Goal: Task Accomplishment & Management: Complete application form

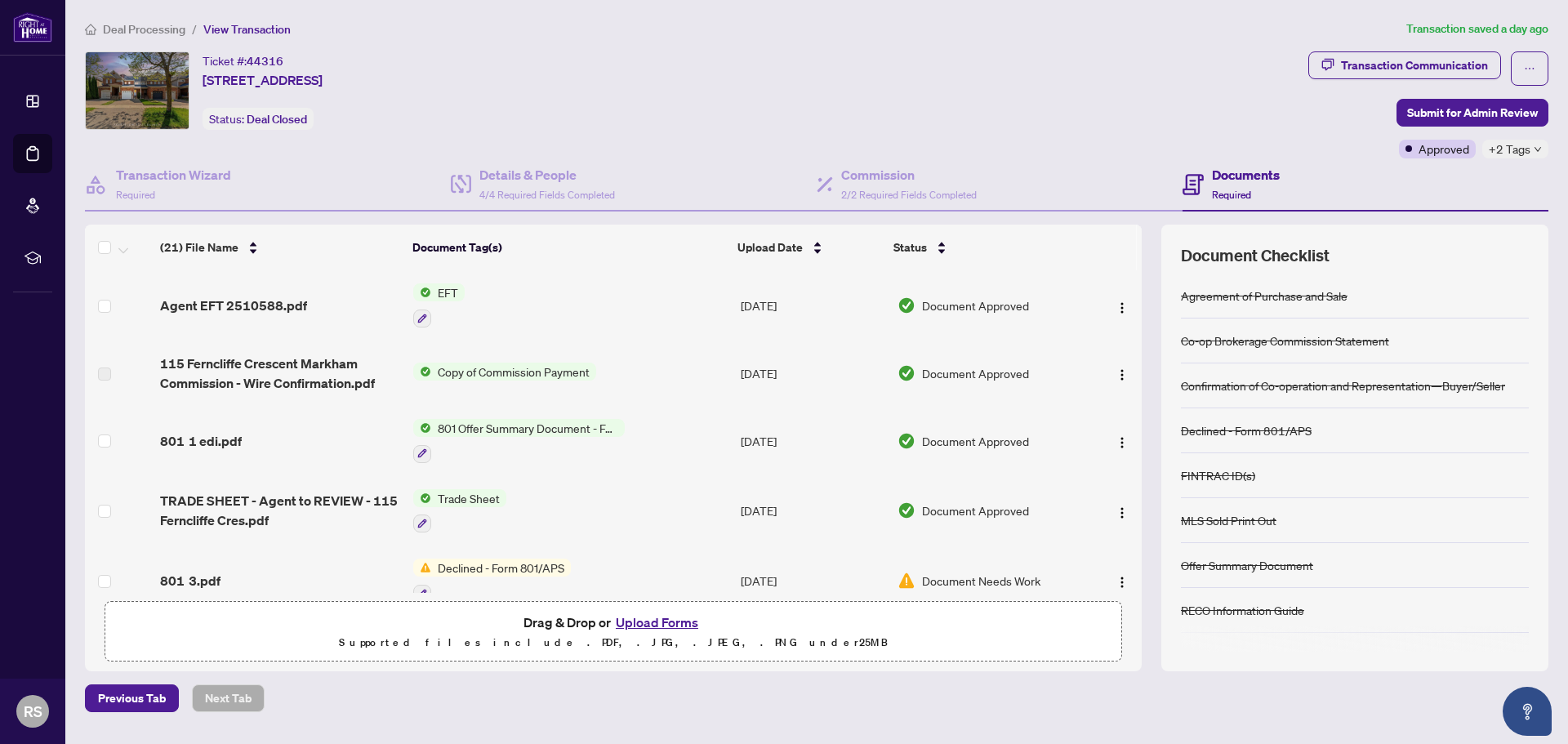
click at [247, 298] on span "Agent EFT 2510588.pdf" at bounding box center [233, 305] width 147 height 20
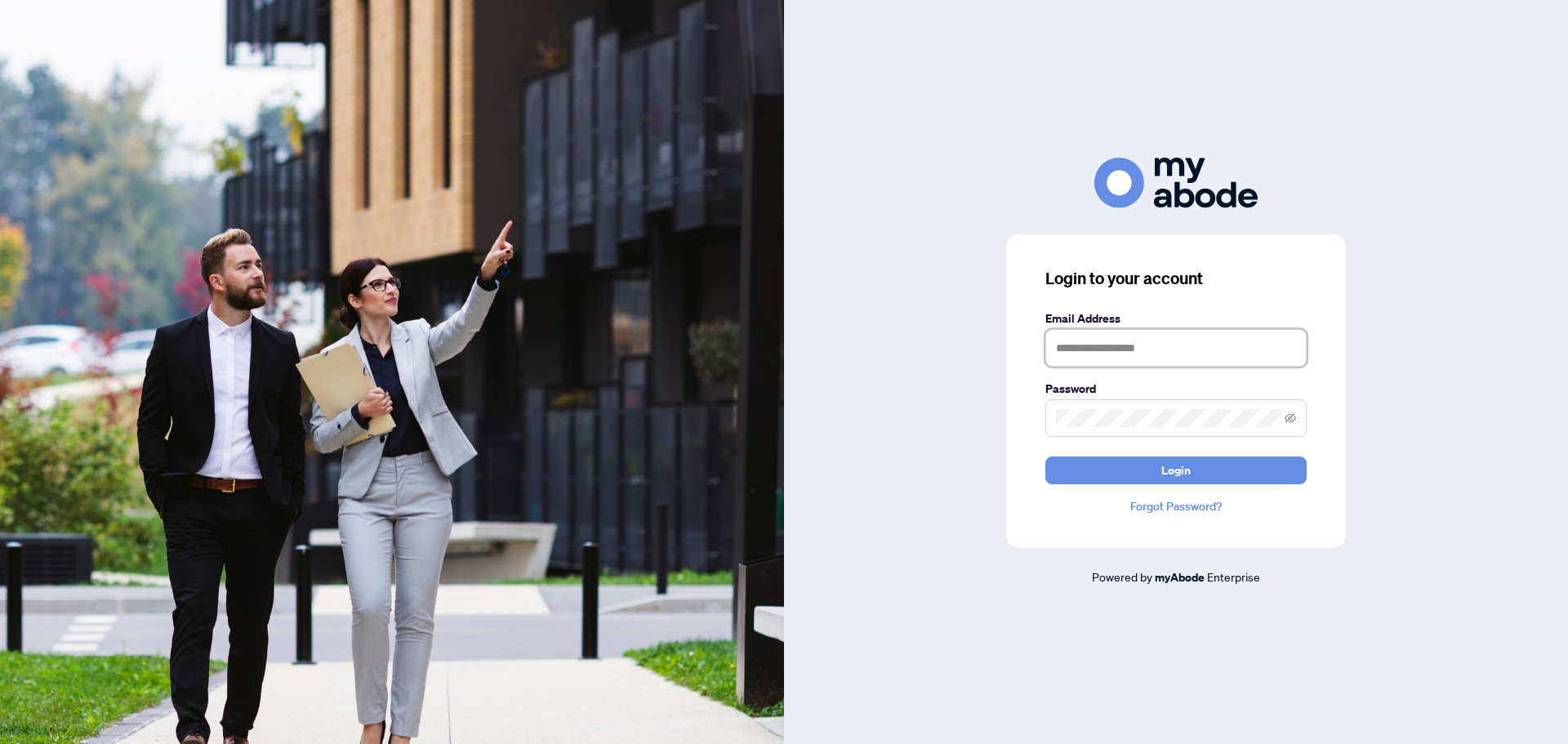
type input "**********"
click at [1206, 475] on button "Login" at bounding box center [1176, 470] width 261 height 28
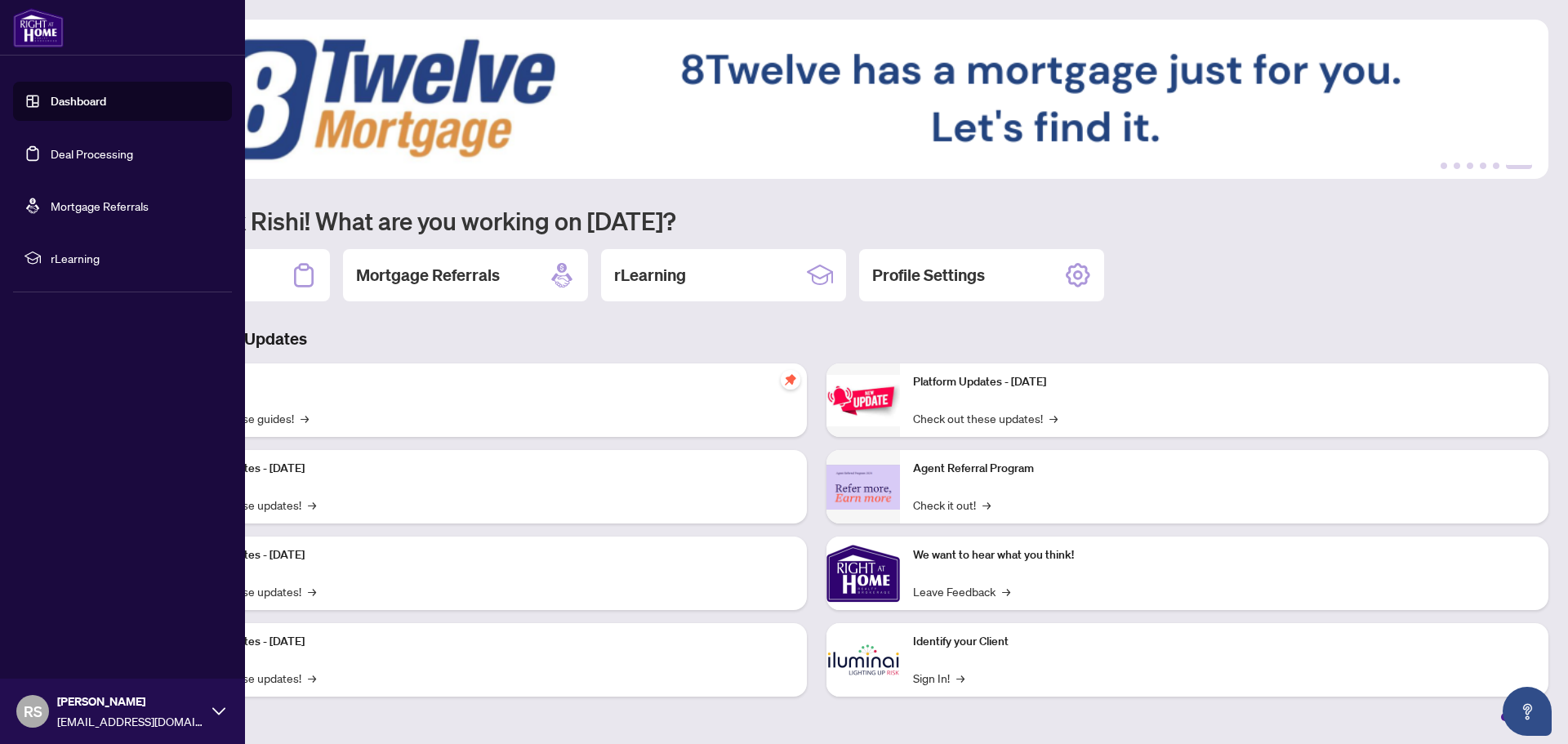
click at [64, 161] on link "Deal Processing" at bounding box center [91, 153] width 82 height 15
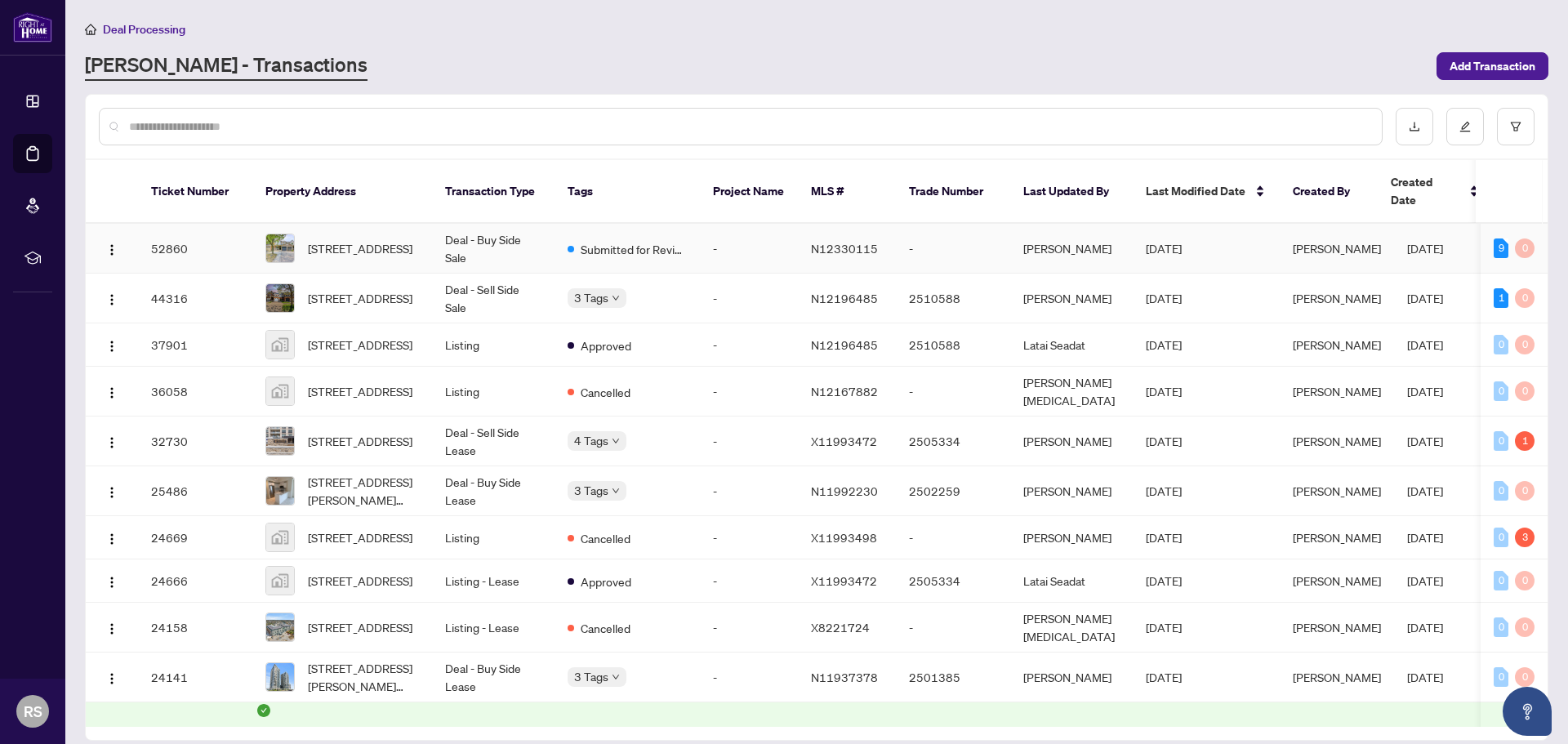
click at [657, 245] on td "Submitted for Review" at bounding box center [626, 248] width 145 height 49
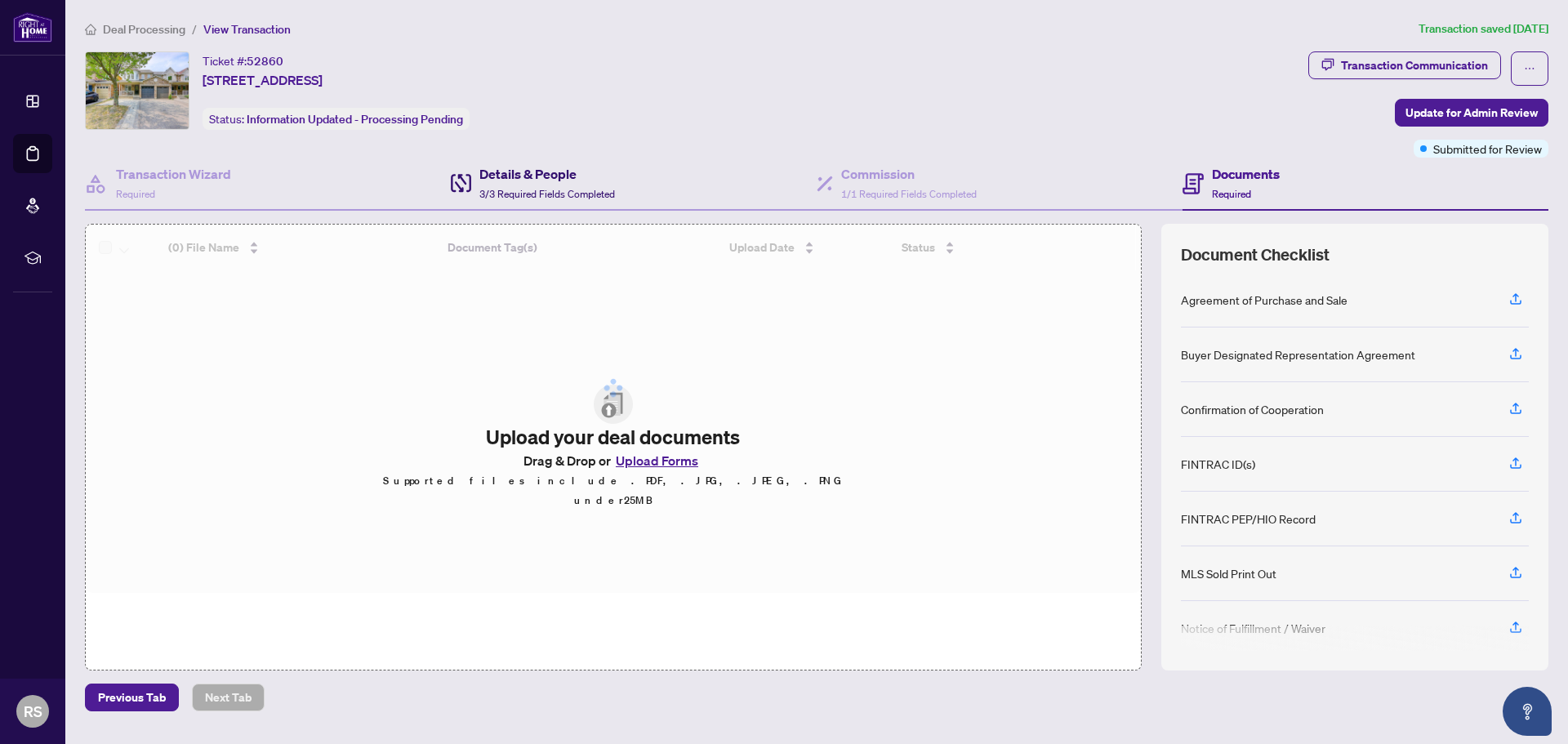
click at [568, 188] on span "3/3 Required Fields Completed" at bounding box center [546, 194] width 135 height 12
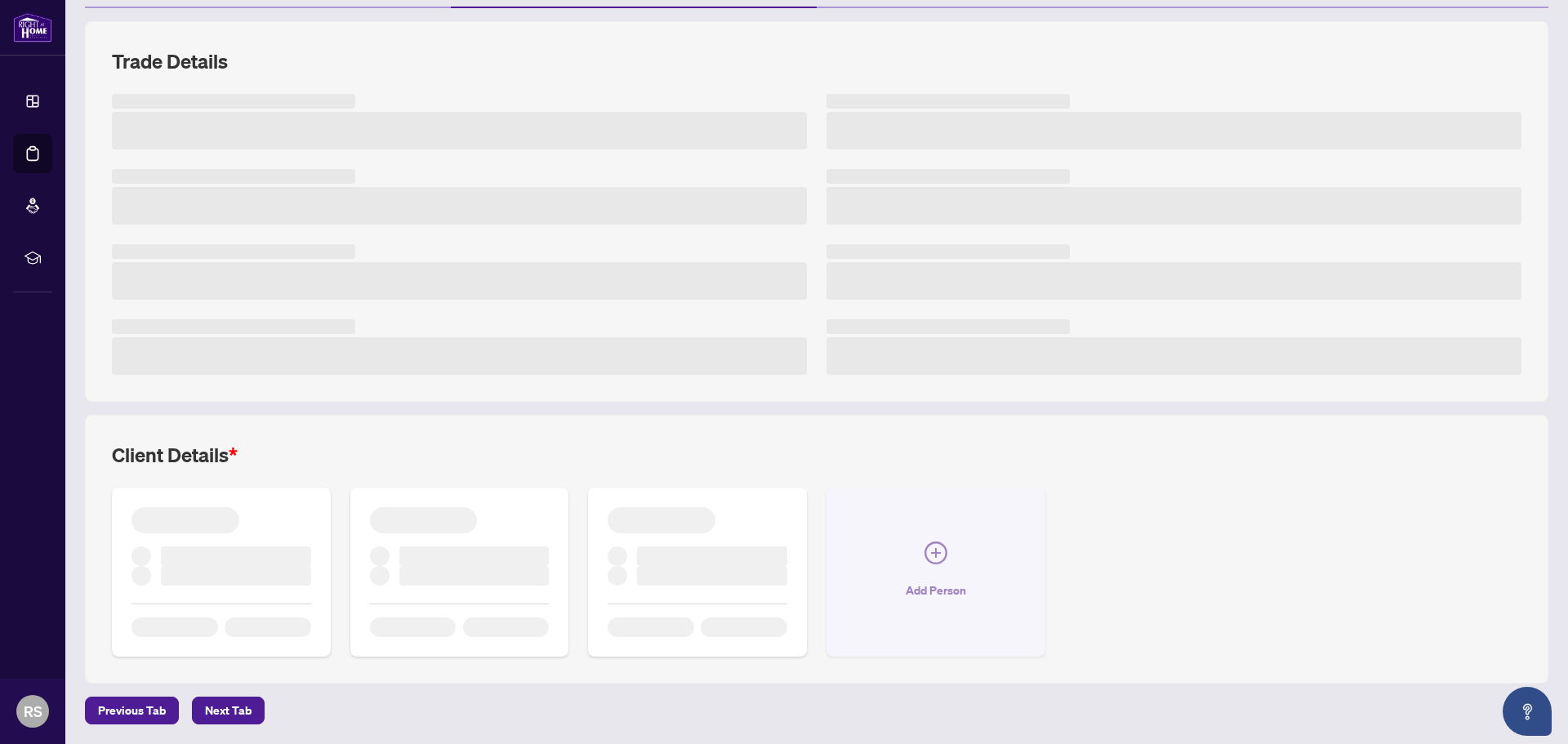
scroll to position [213, 0]
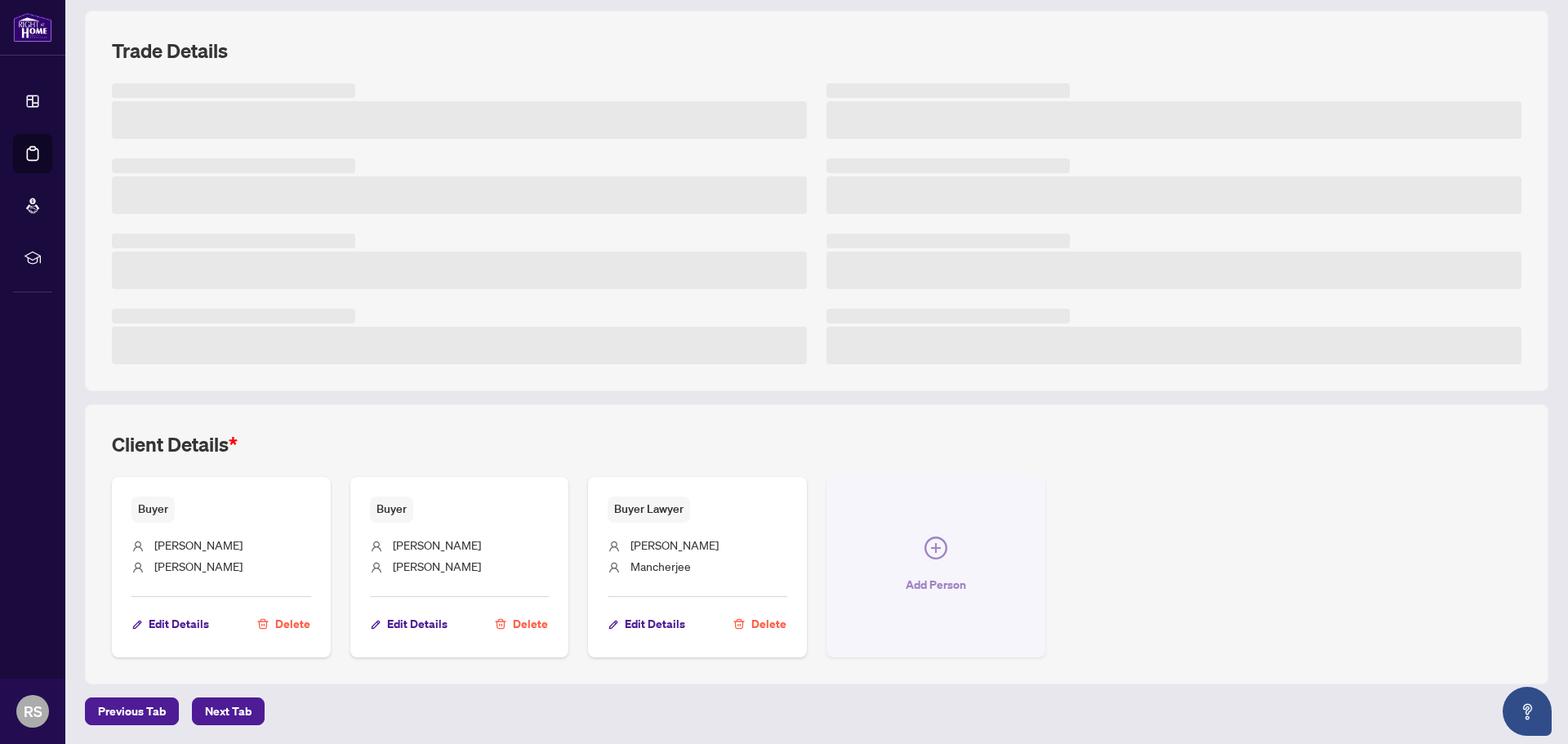
click at [931, 550] on icon "plus-circle" at bounding box center [936, 547] width 23 height 23
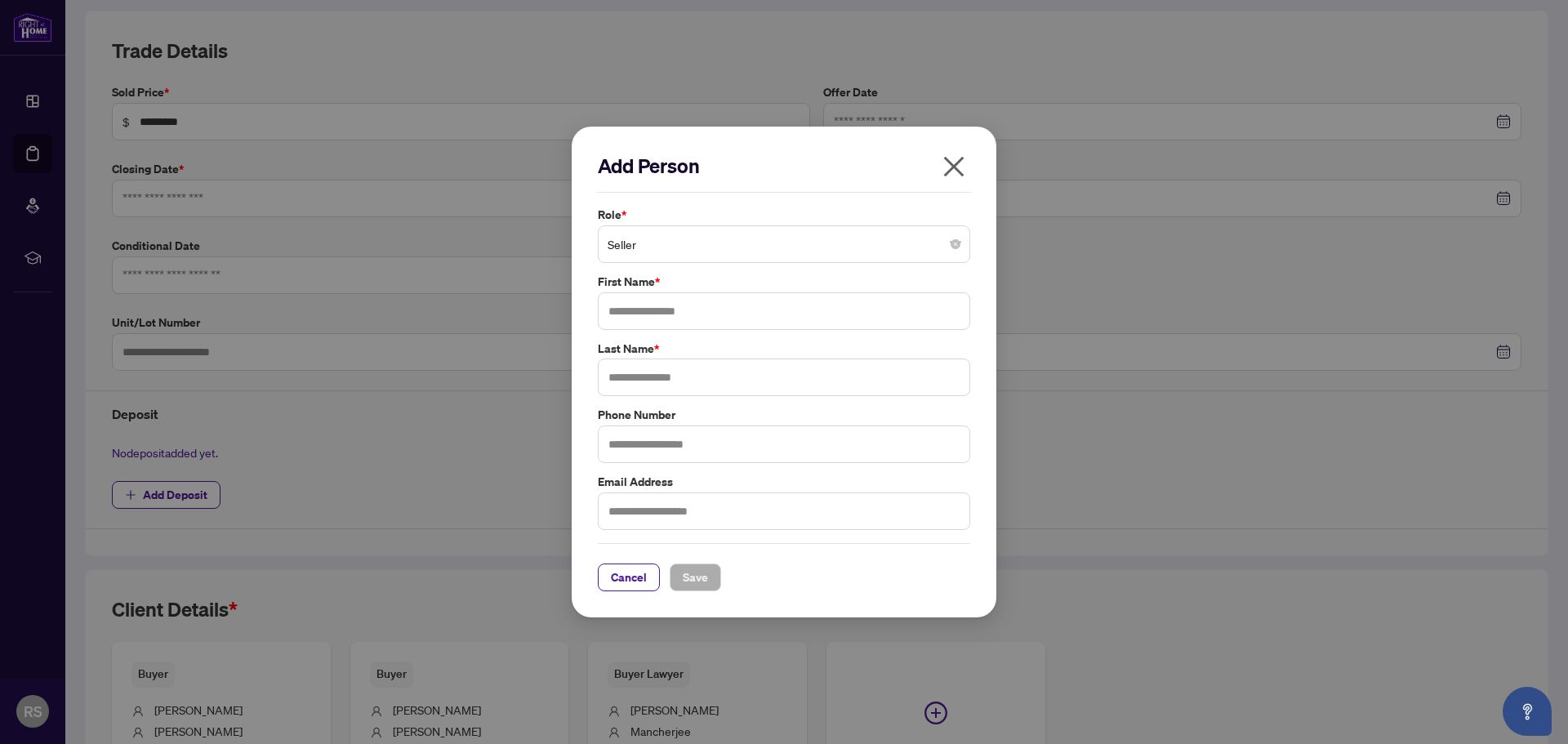
type input "**********"
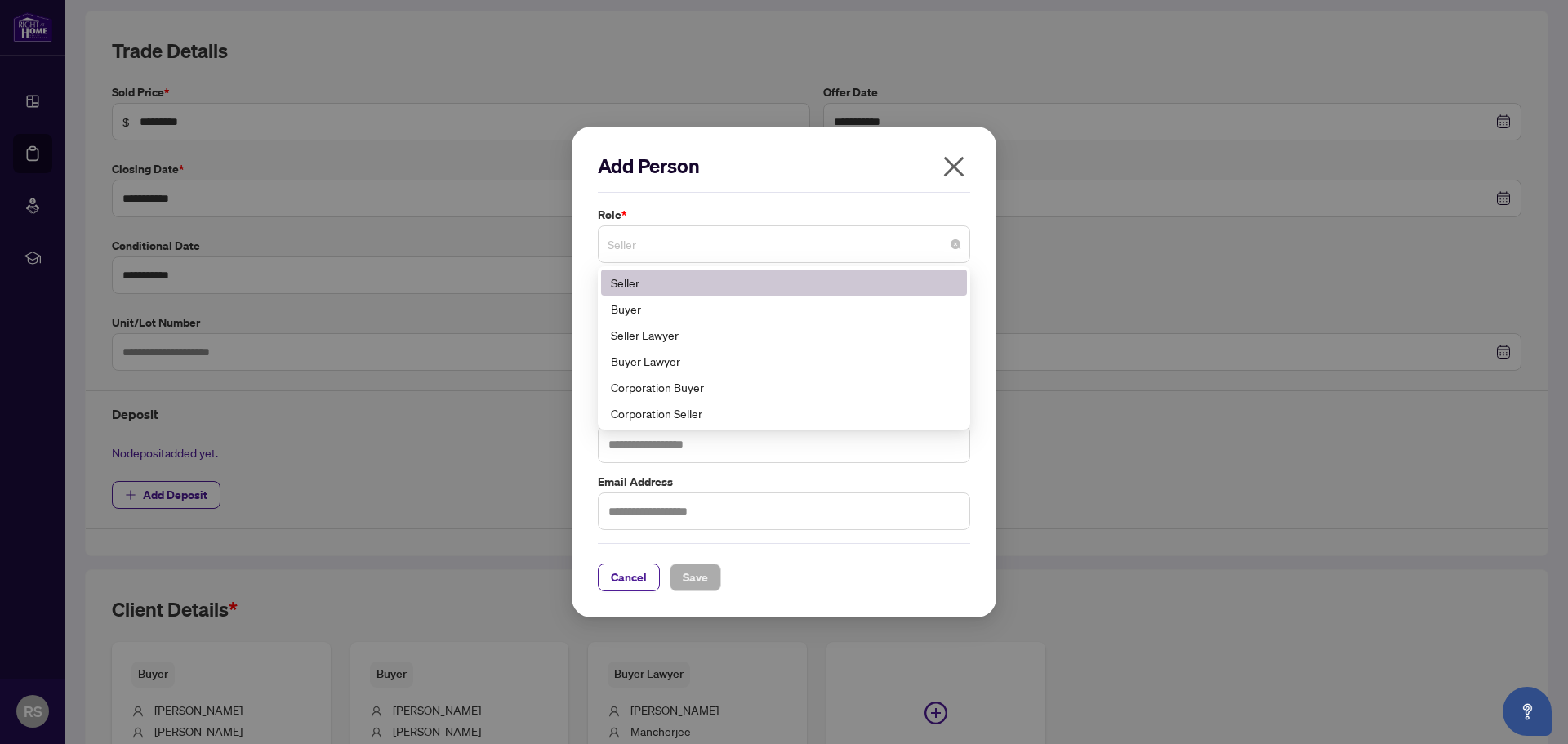
click at [687, 244] on span "Seller" at bounding box center [784, 243] width 353 height 31
click at [684, 331] on div "Seller Lawyer" at bounding box center [784, 335] width 346 height 18
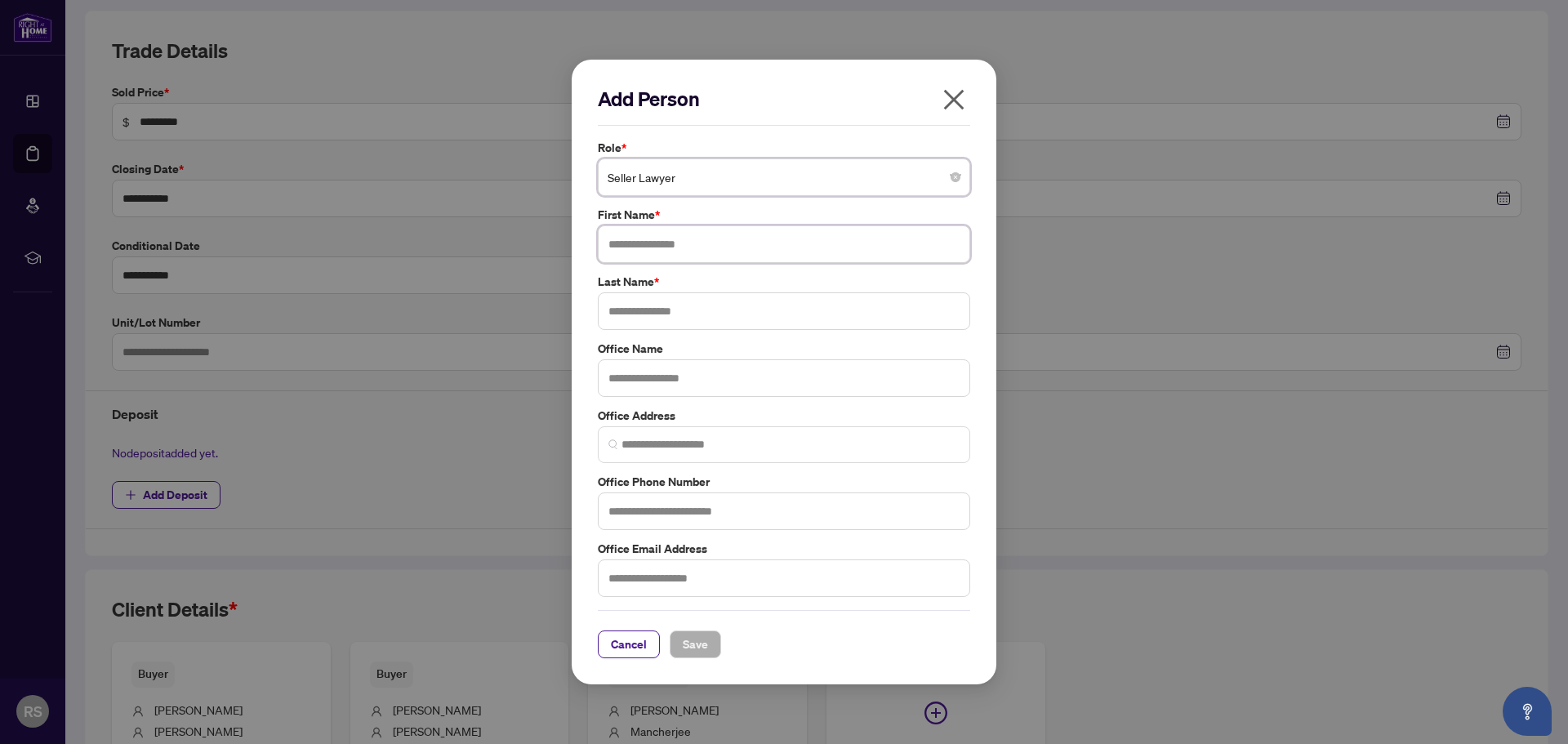
click at [679, 243] on input "text" at bounding box center [784, 244] width 372 height 38
